Goal: Check status: Check status

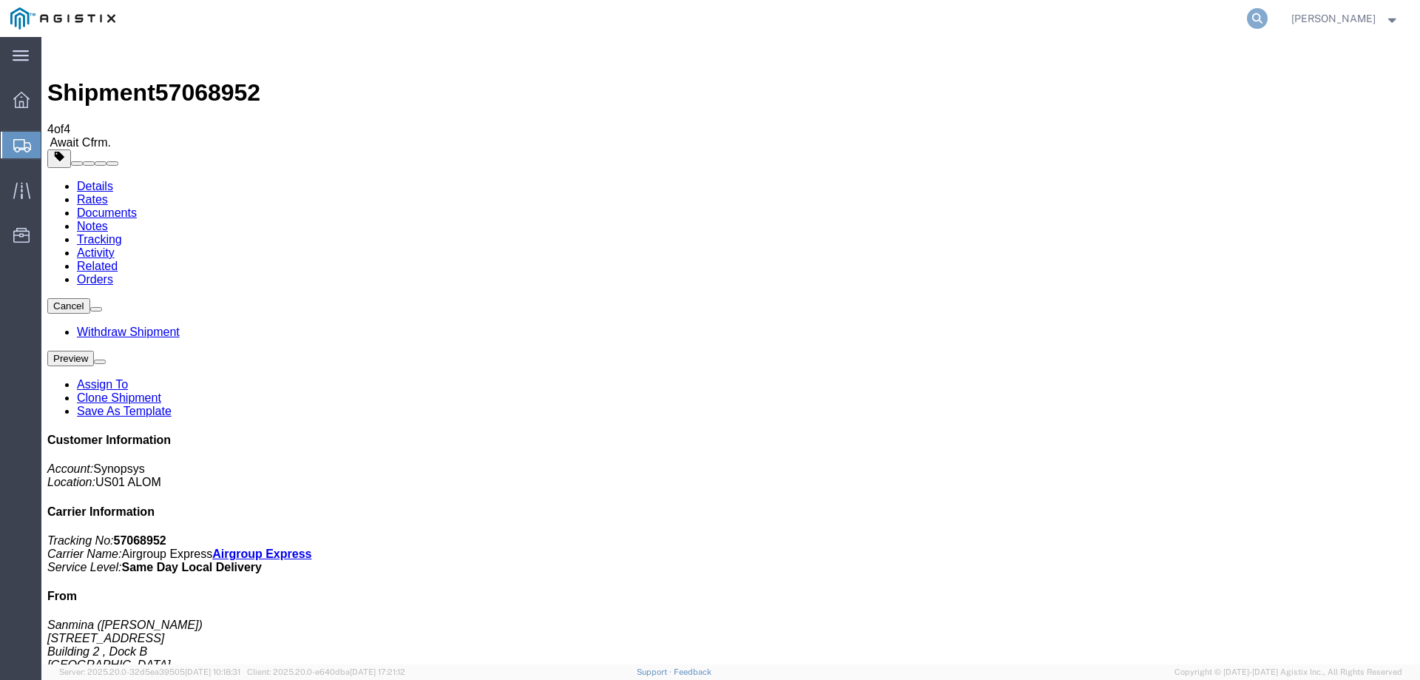
click at [1267, 16] on icon at bounding box center [1257, 18] width 21 height 21
click at [1007, 27] on input "search" at bounding box center [1022, 18] width 450 height 35
paste input "57068952"
click at [824, 18] on input "57068952" at bounding box center [1022, 18] width 450 height 35
type input "57068952"
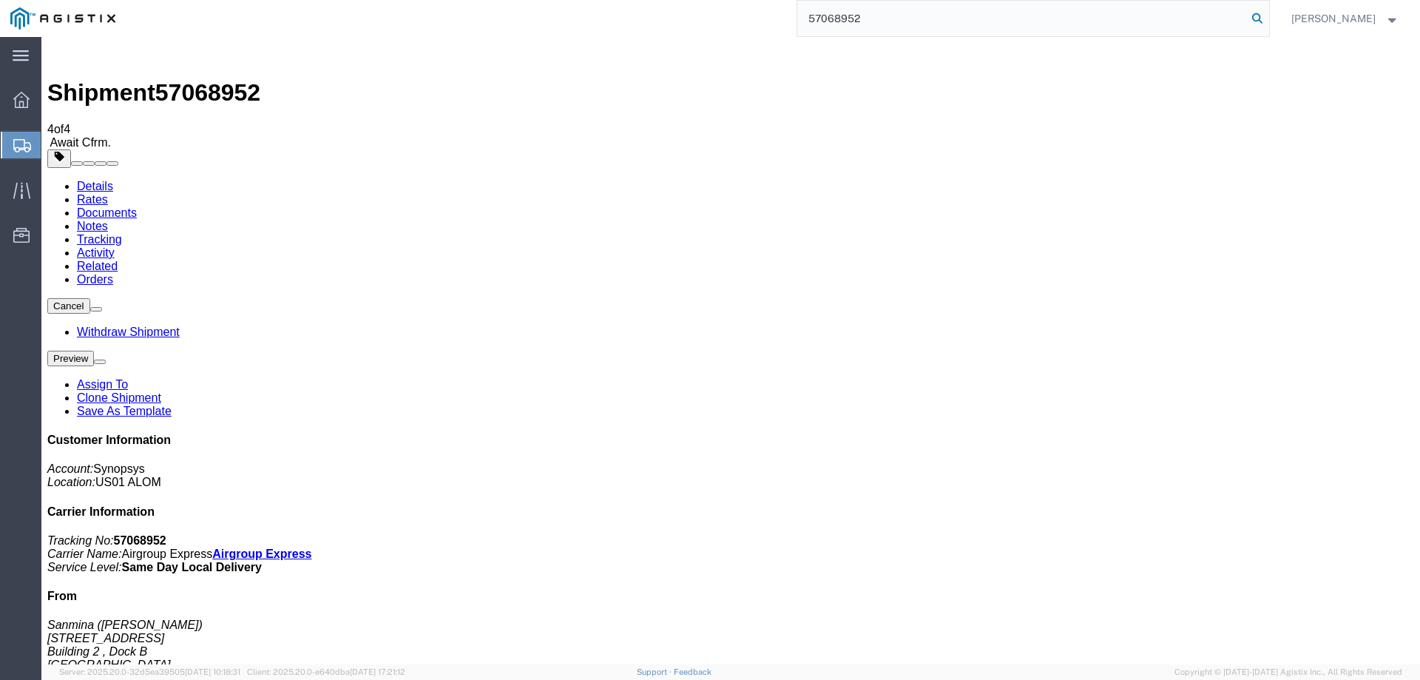
click at [1267, 26] on icon at bounding box center [1257, 18] width 21 height 21
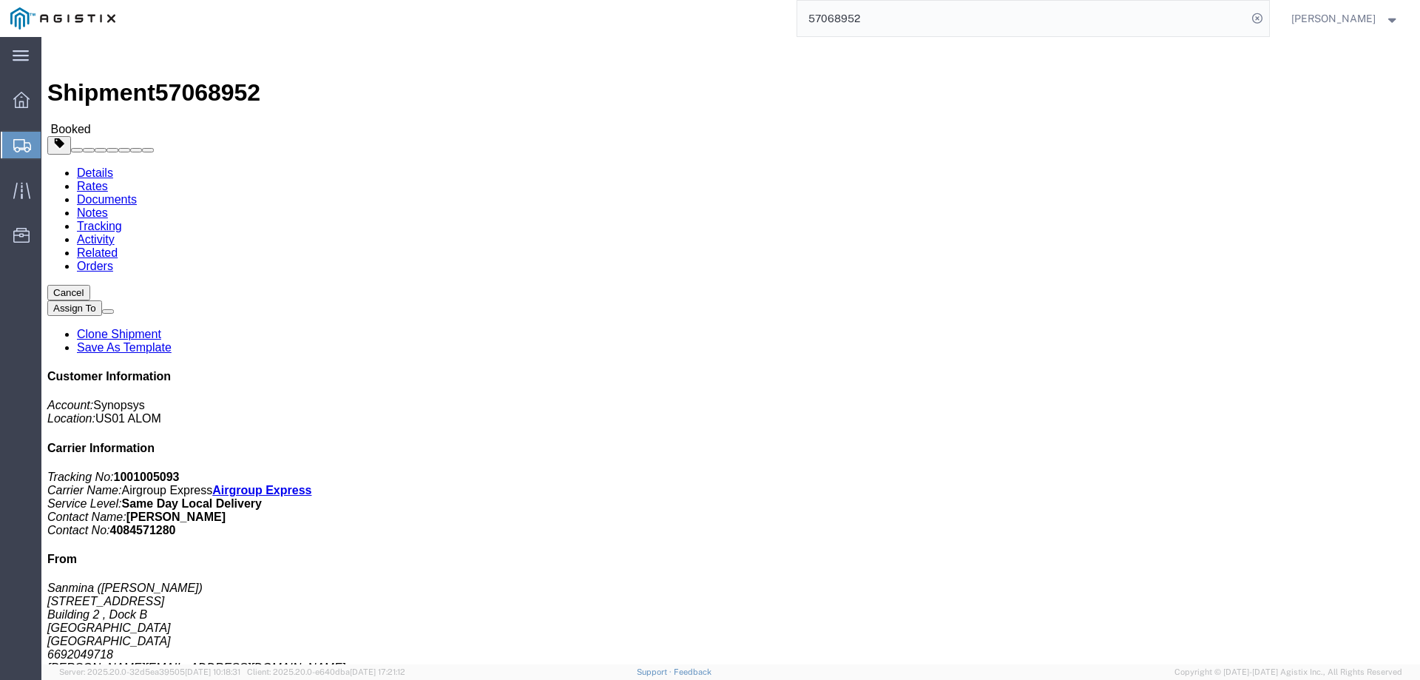
click link "Documents"
